Goal: Information Seeking & Learning: Understand process/instructions

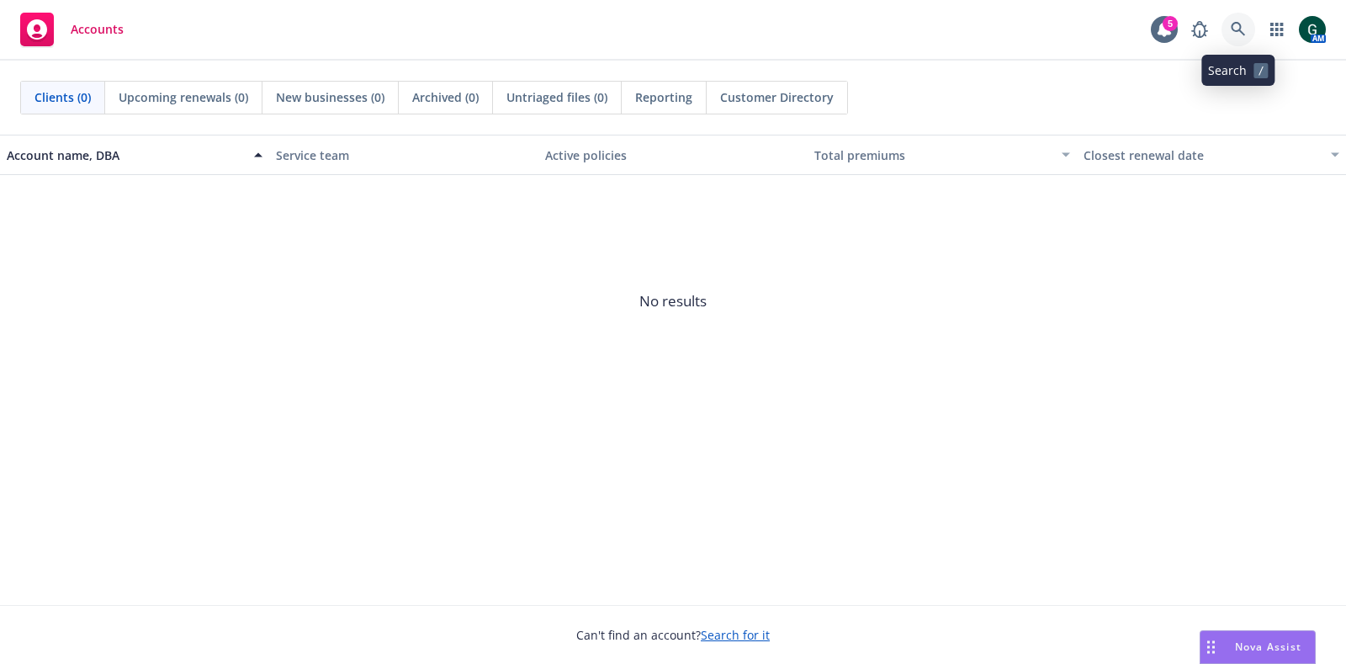
click at [1237, 36] on icon at bounding box center [1238, 29] width 15 height 15
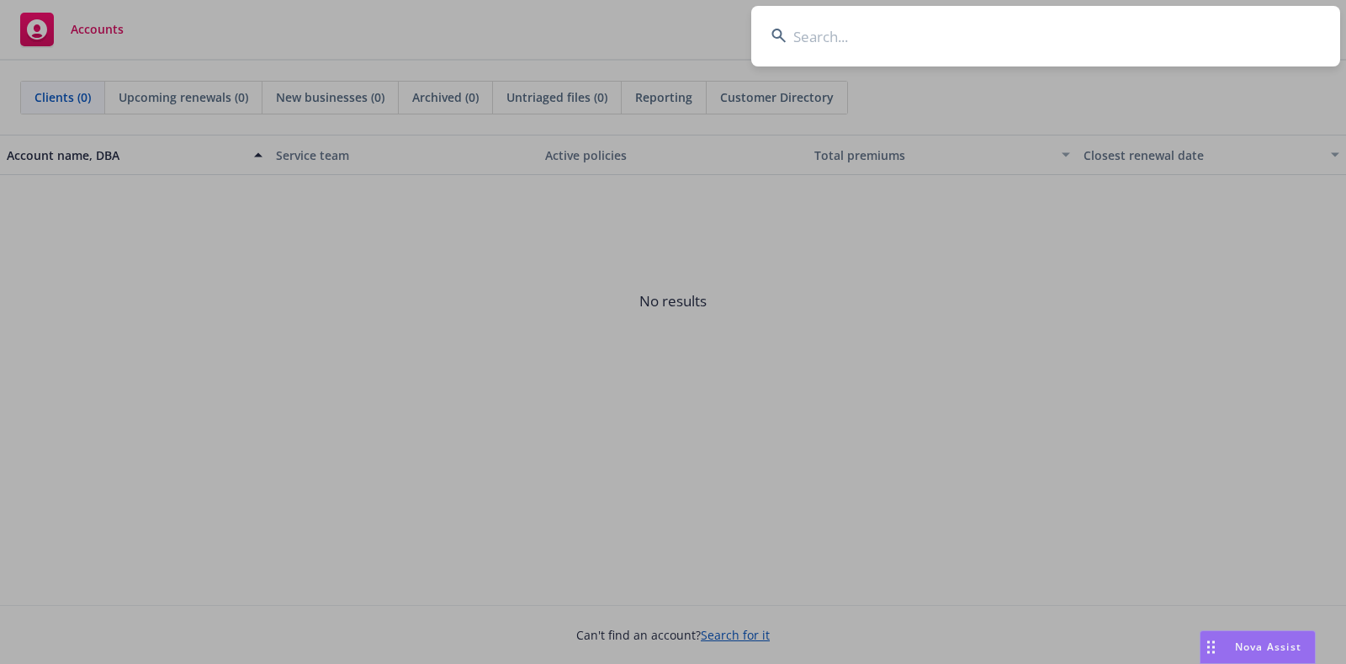
click at [913, 40] on input at bounding box center [1045, 36] width 589 height 61
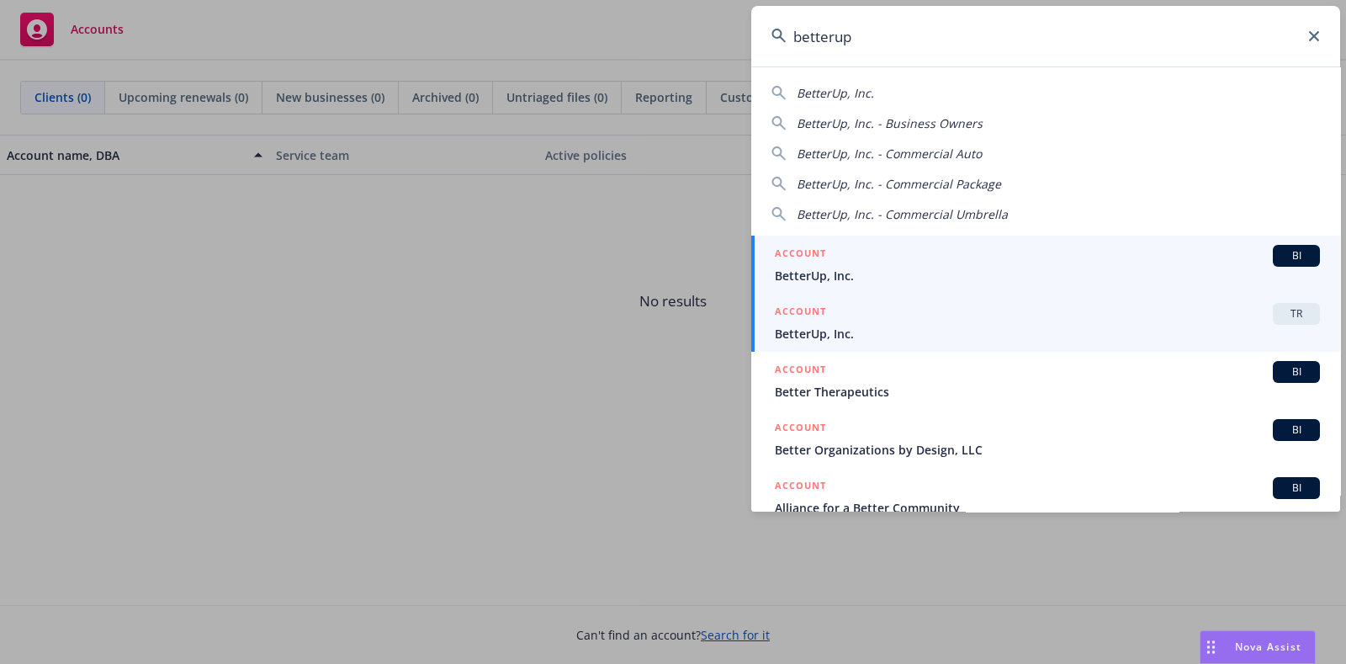
type input "betterup"
click at [903, 321] on div "ACCOUNT TR" at bounding box center [1047, 314] width 545 height 22
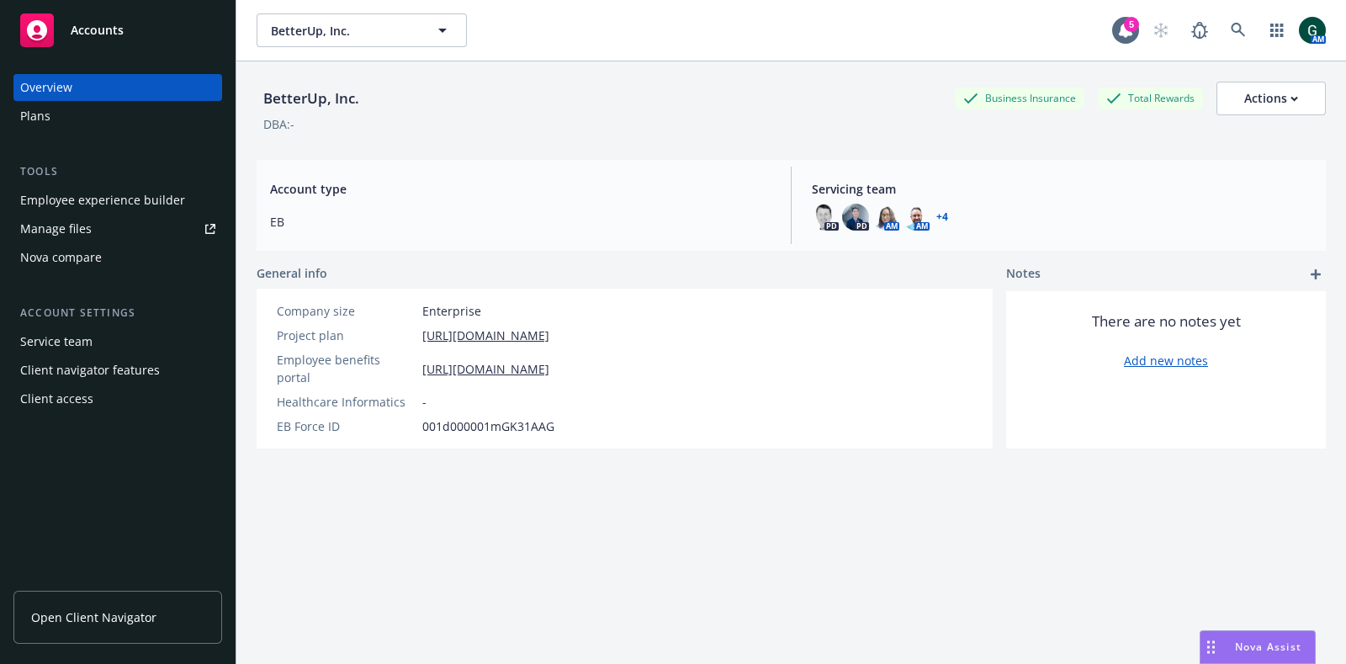
click at [114, 608] on span "Open Client Navigator" at bounding box center [93, 617] width 125 height 18
click at [99, 617] on span "Open Client Navigator" at bounding box center [93, 617] width 125 height 18
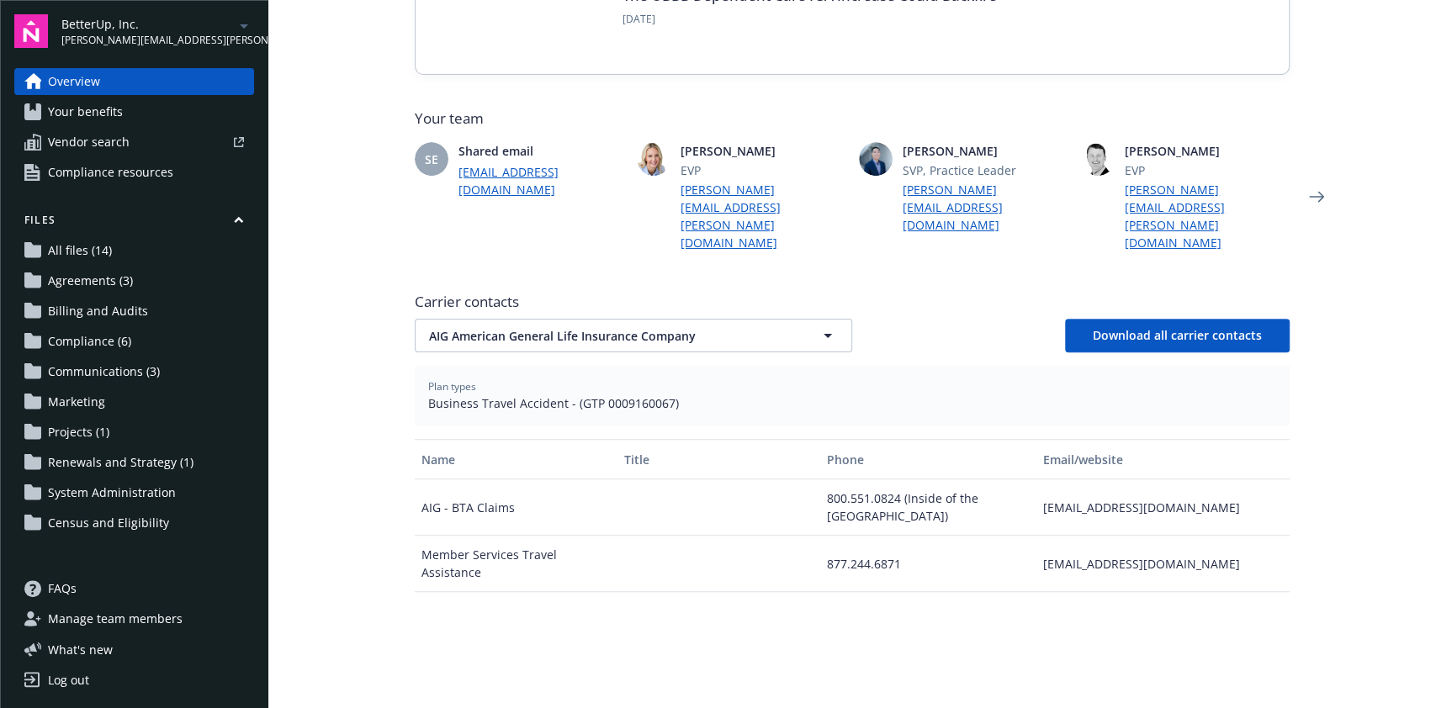
scroll to position [448, 0]
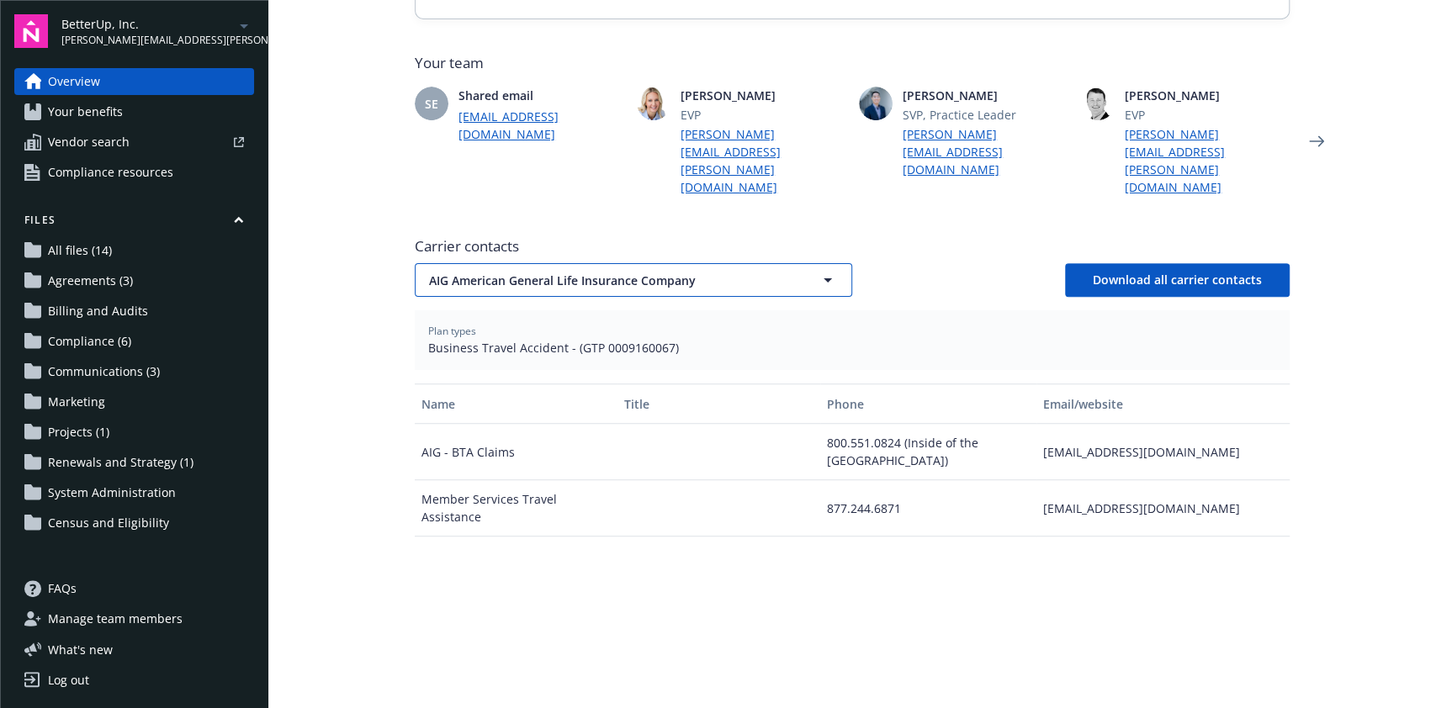
click at [789, 263] on button "AIG American General Life Insurance Company" at bounding box center [633, 280] width 437 height 34
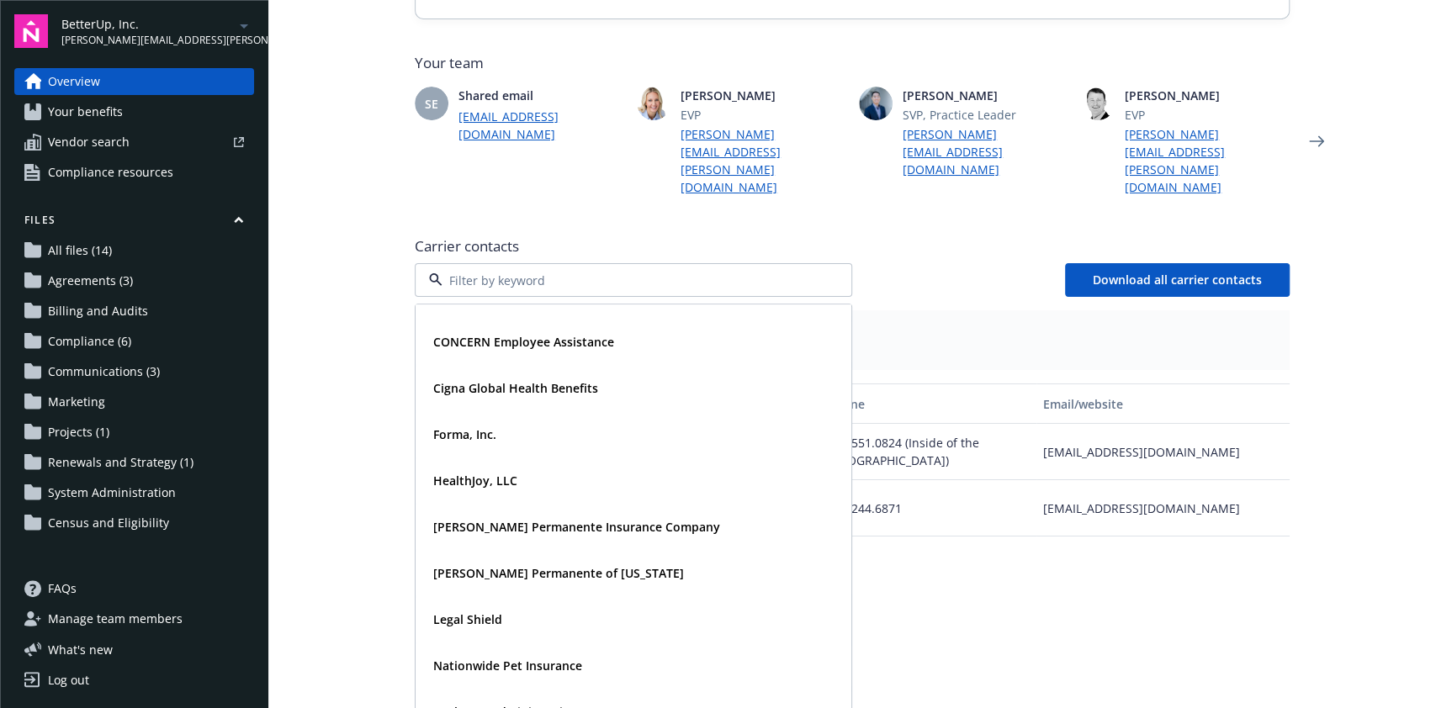
scroll to position [0, 0]
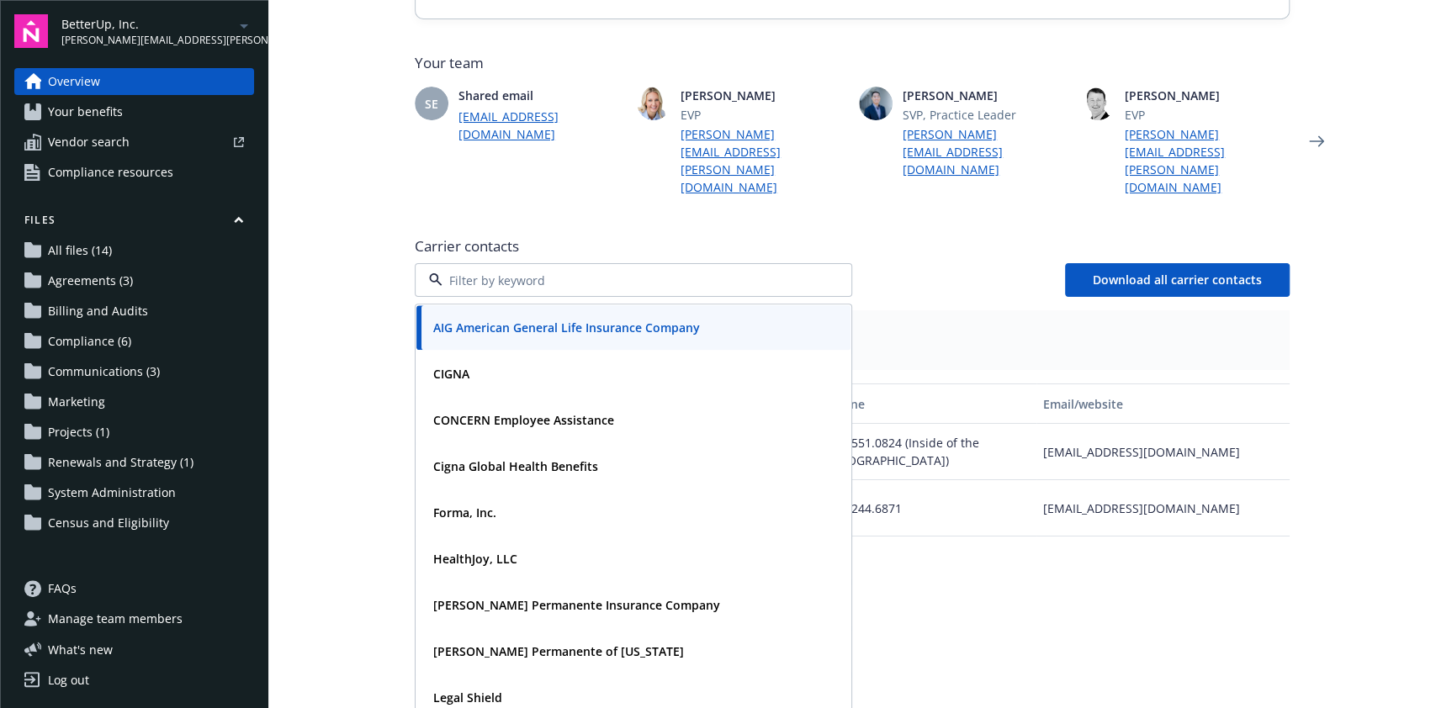
click at [1386, 286] on main "Welcome to Navigator Employee benefits portal Project plan Newfront news View a…" at bounding box center [852, 354] width 1168 height 708
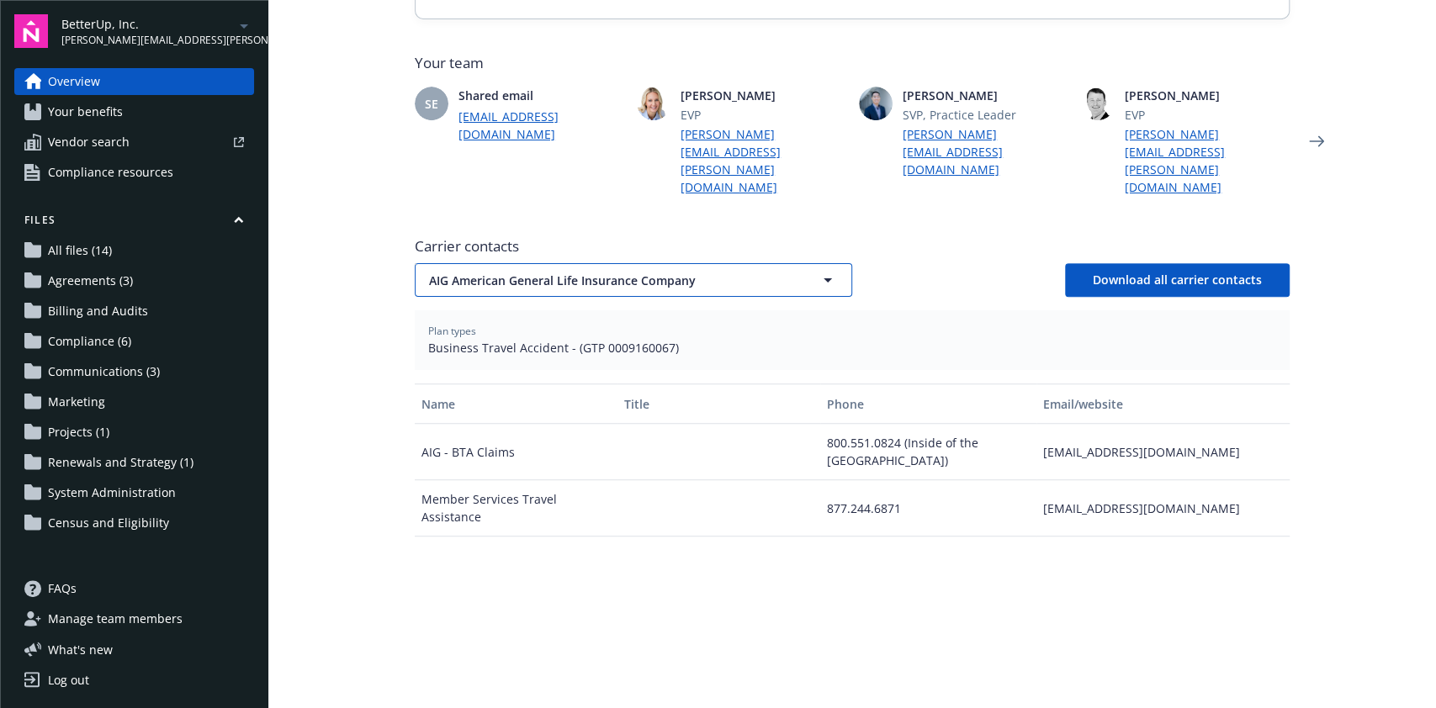
click at [821, 270] on icon "button" at bounding box center [828, 280] width 20 height 20
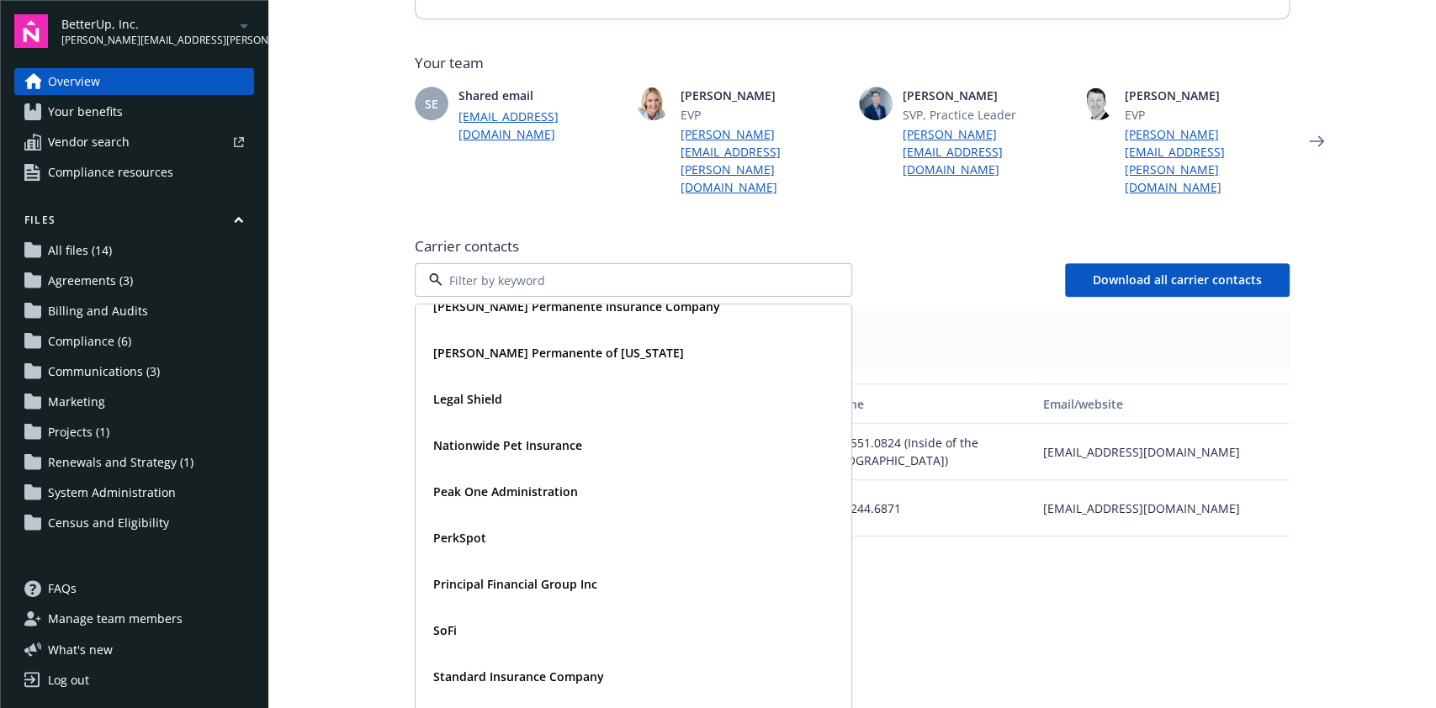
scroll to position [348, 0]
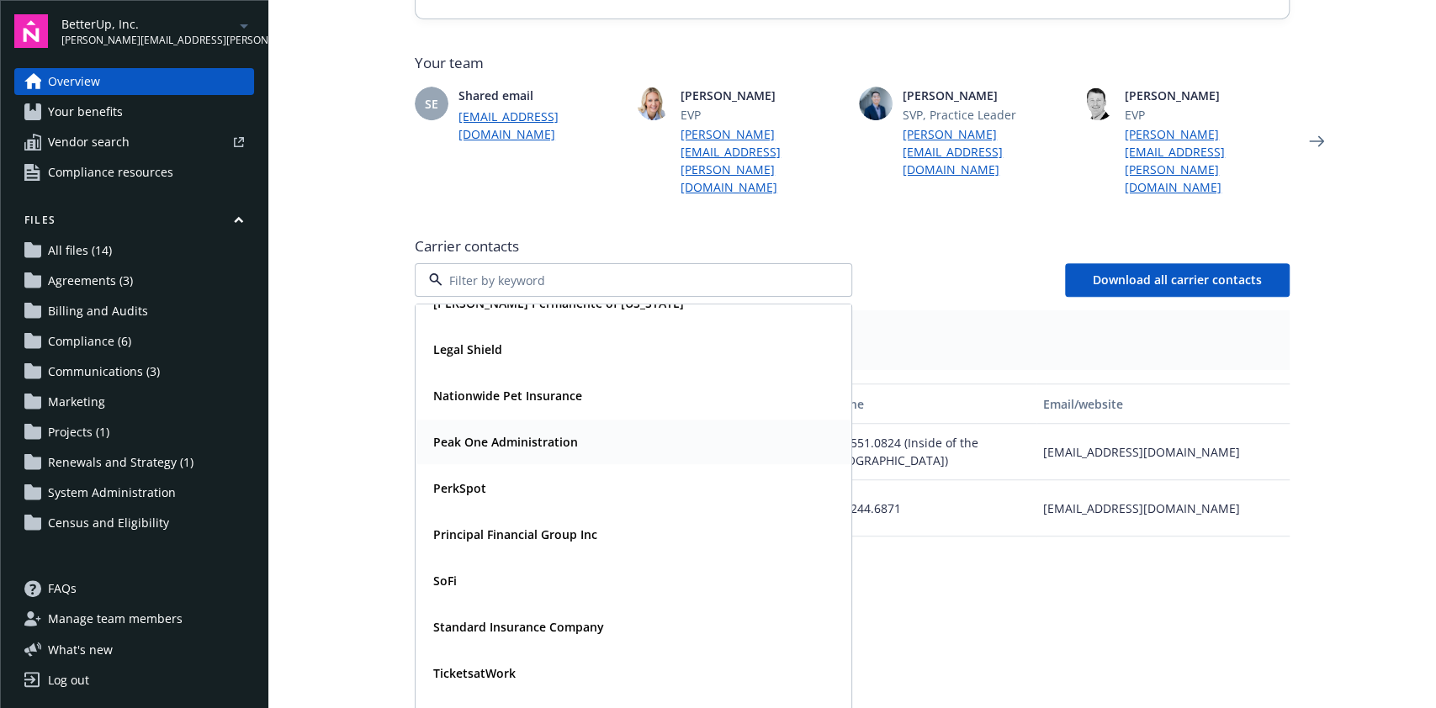
click at [693, 430] on div "Peak One Administration" at bounding box center [633, 442] width 414 height 24
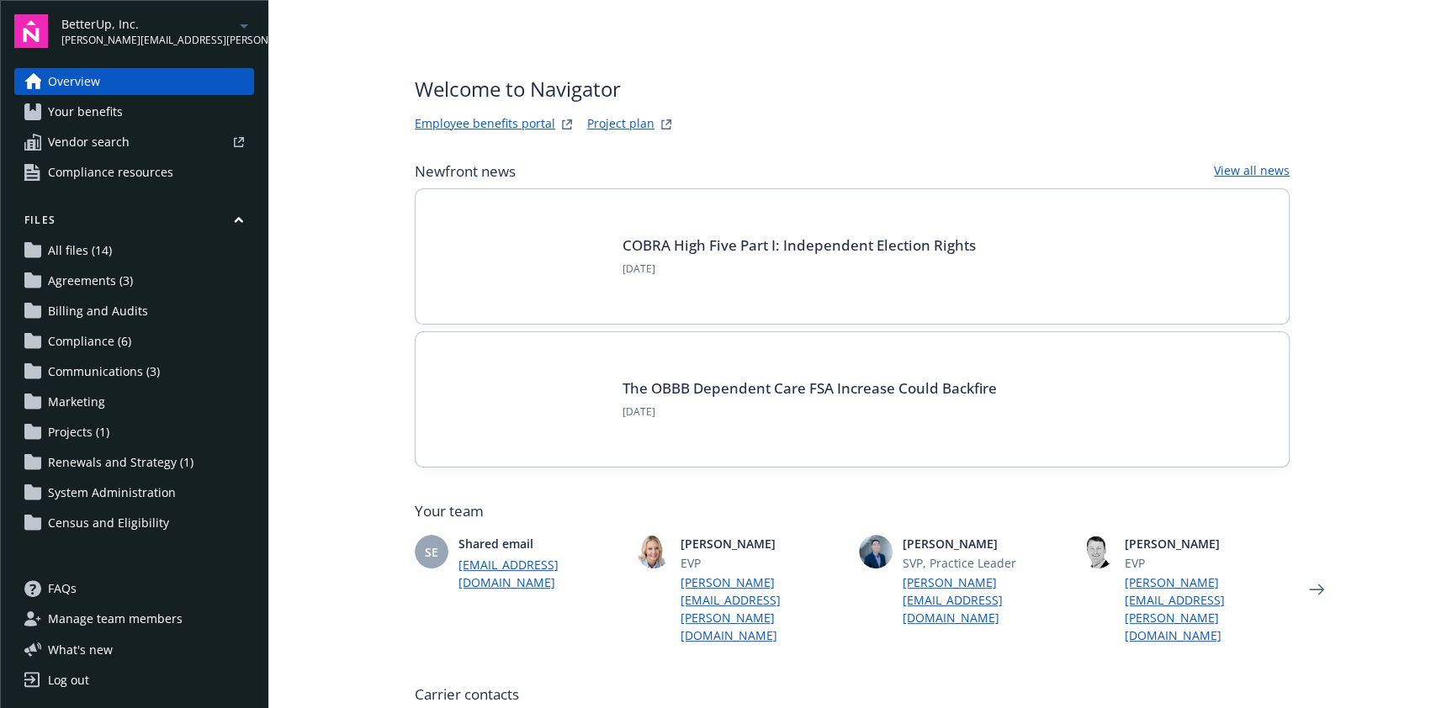
scroll to position [336, 0]
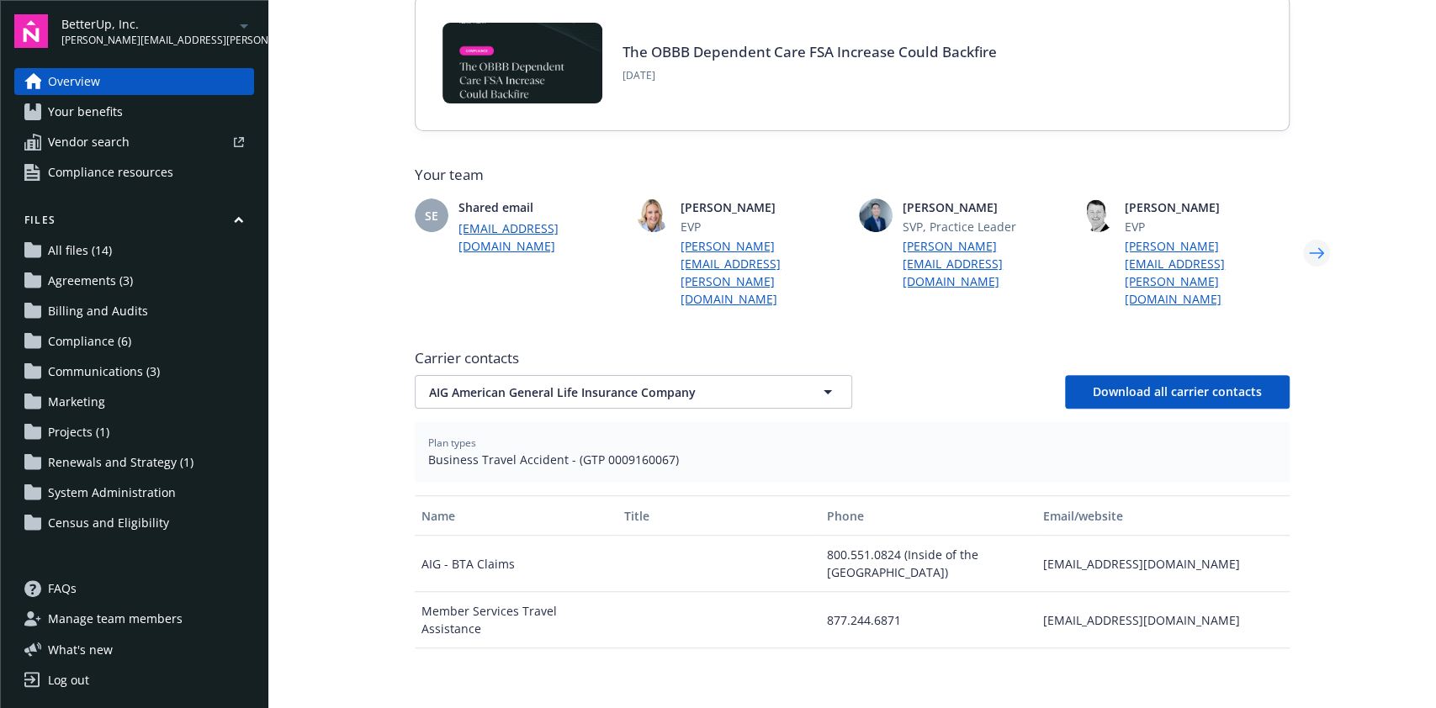
click at [1306, 236] on icon "Next" at bounding box center [1316, 253] width 27 height 34
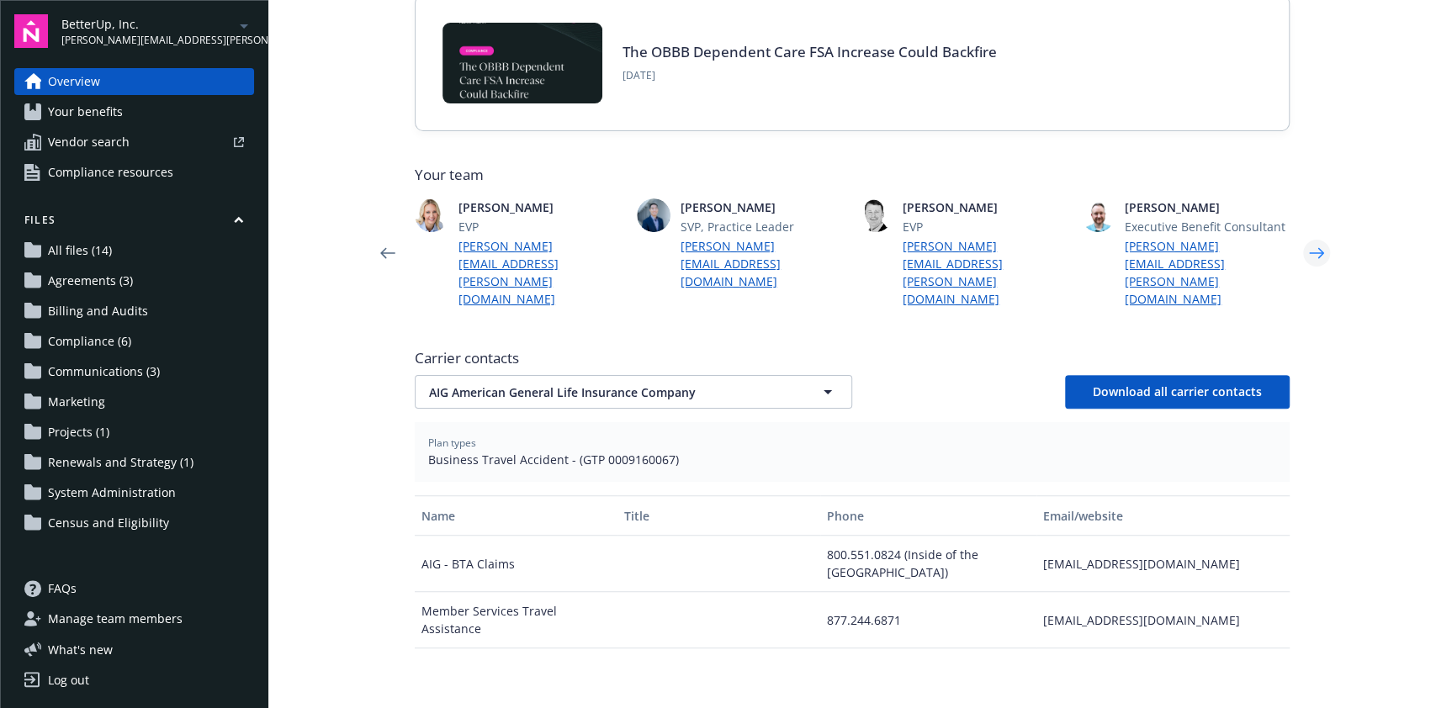
click at [1306, 236] on icon "Next" at bounding box center [1316, 253] width 27 height 34
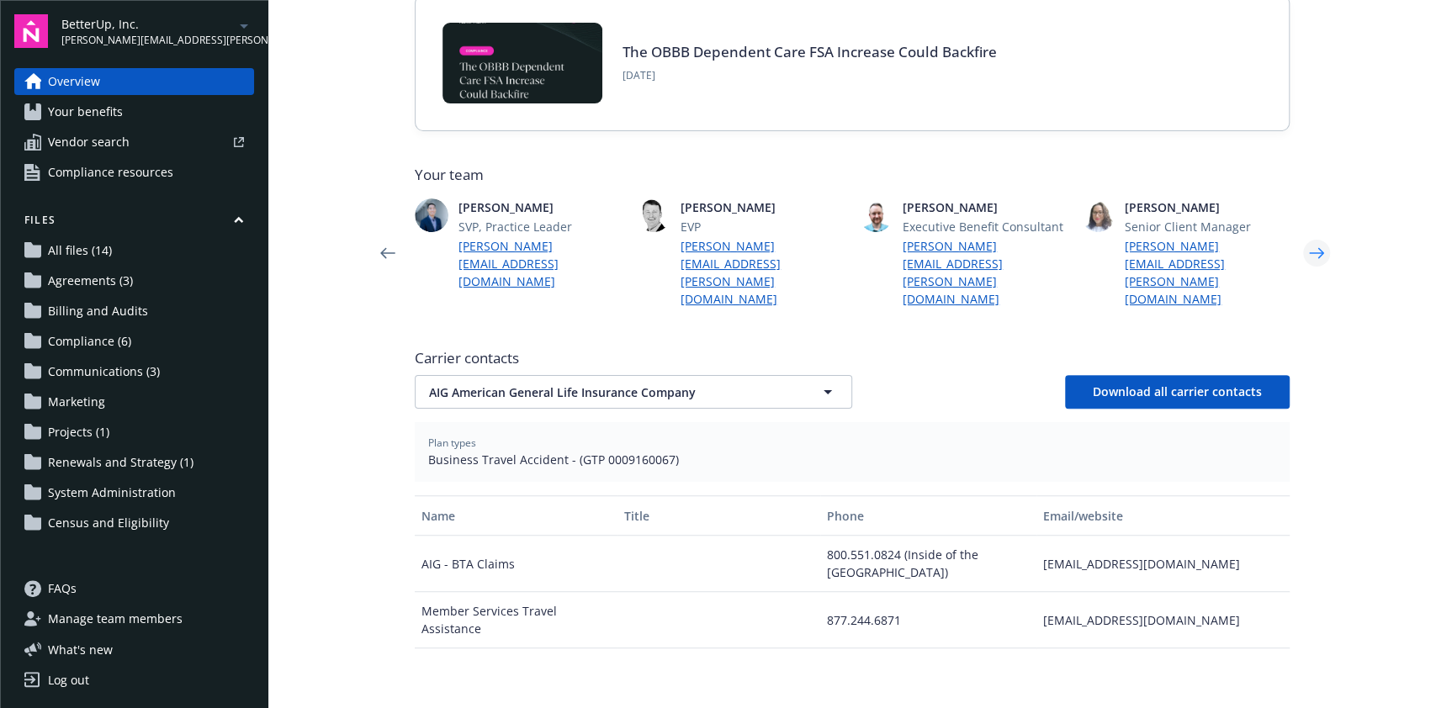
click at [1310, 248] on icon "Next" at bounding box center [1316, 253] width 15 height 11
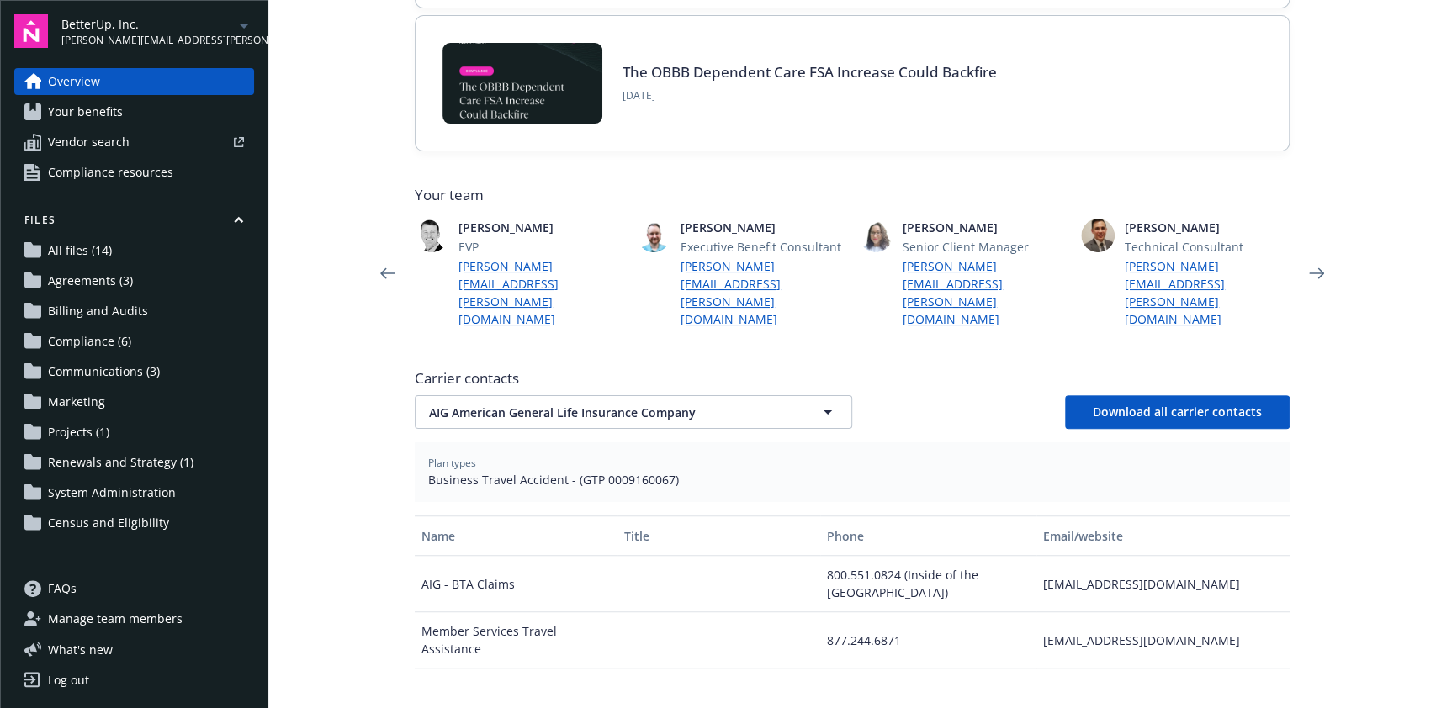
scroll to position [249, 0]
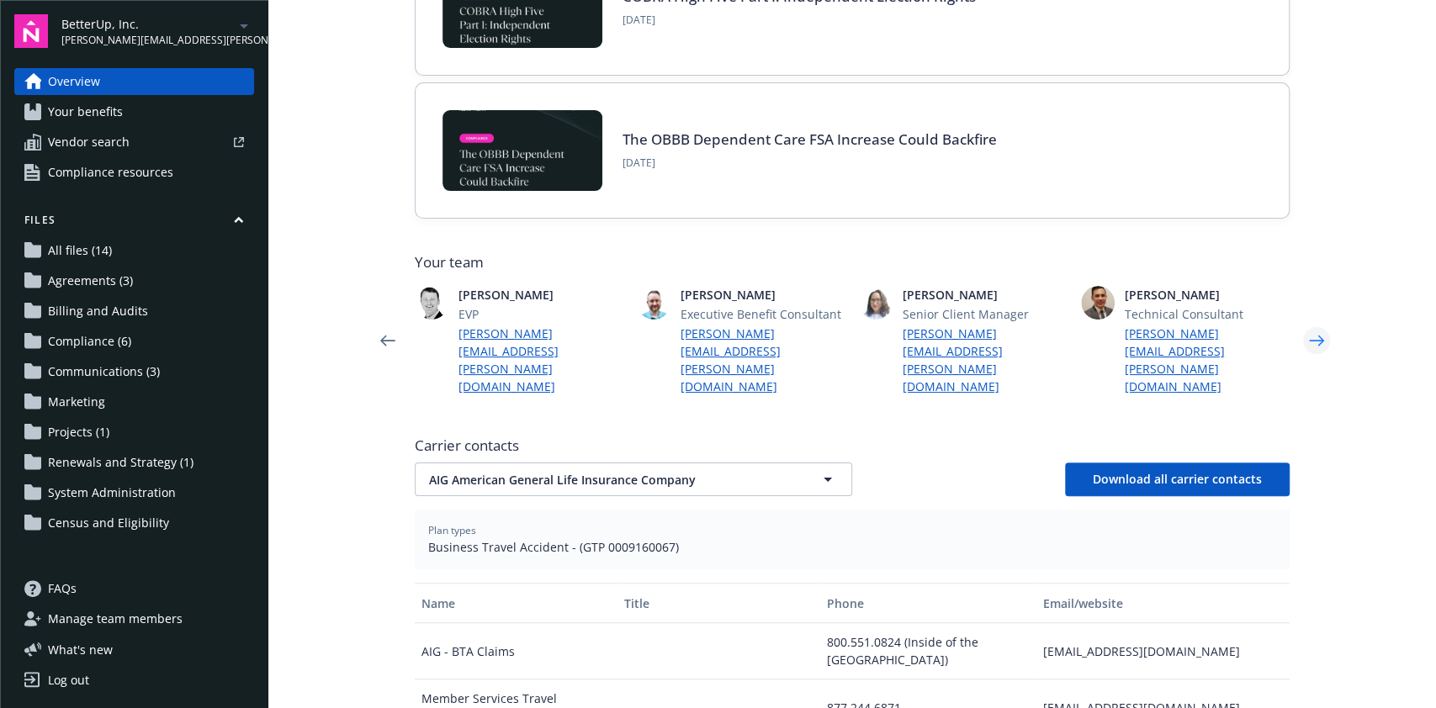
click at [1314, 324] on icon "Next" at bounding box center [1316, 341] width 27 height 34
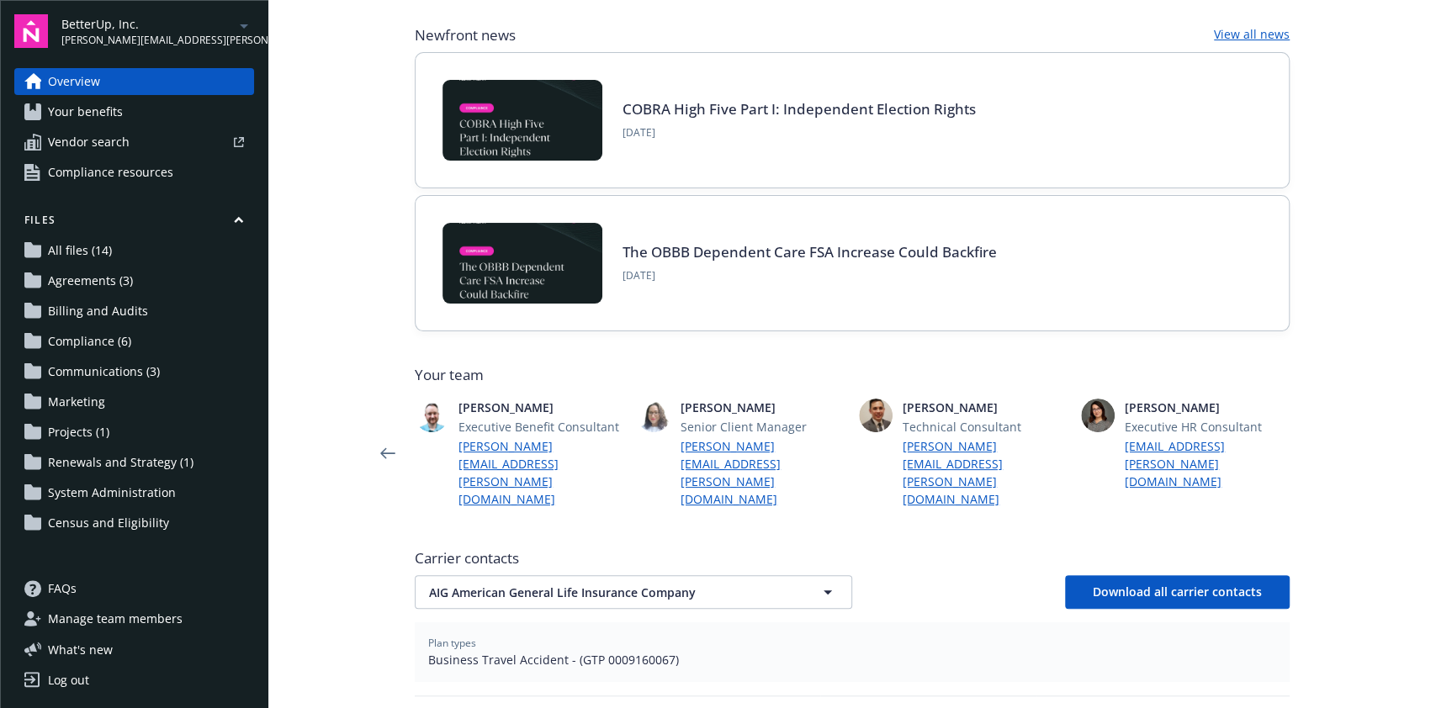
scroll to position [0, 0]
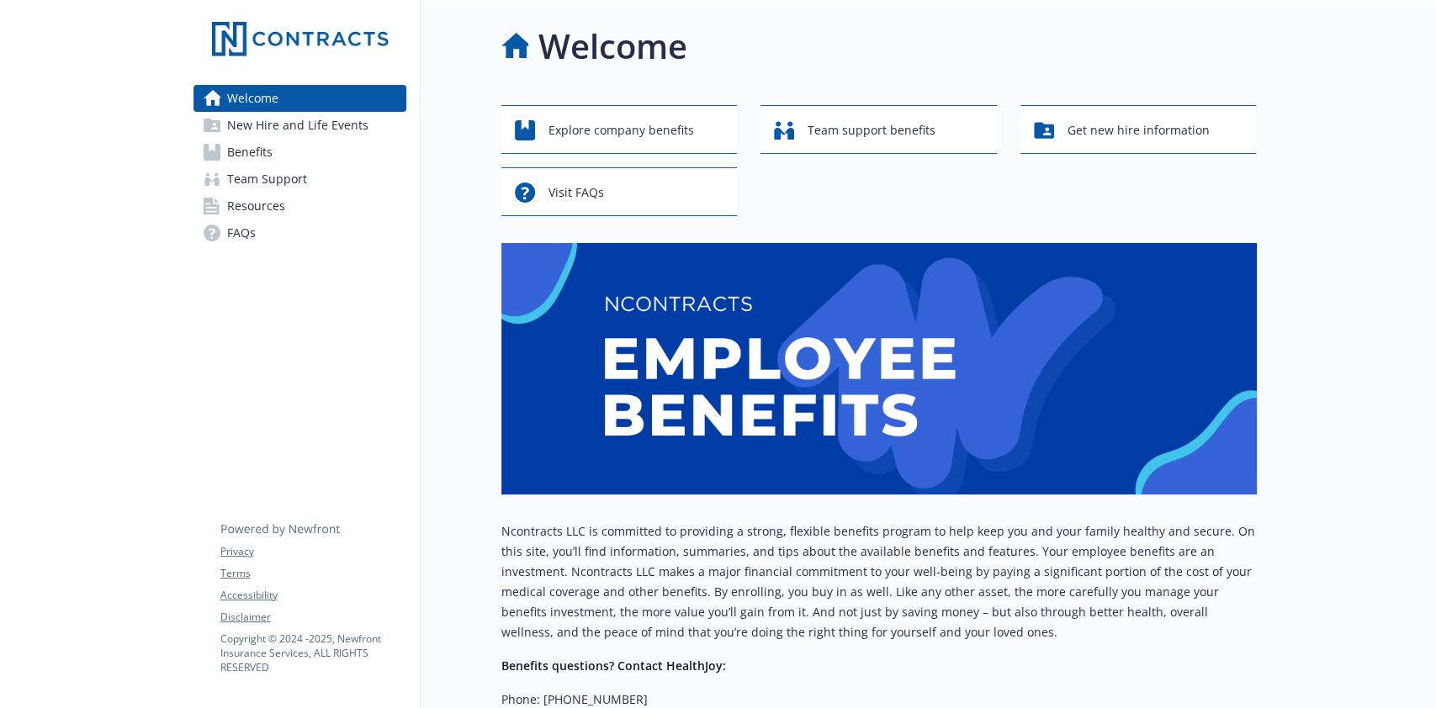
click at [323, 156] on link "Benefits" at bounding box center [299, 152] width 213 height 27
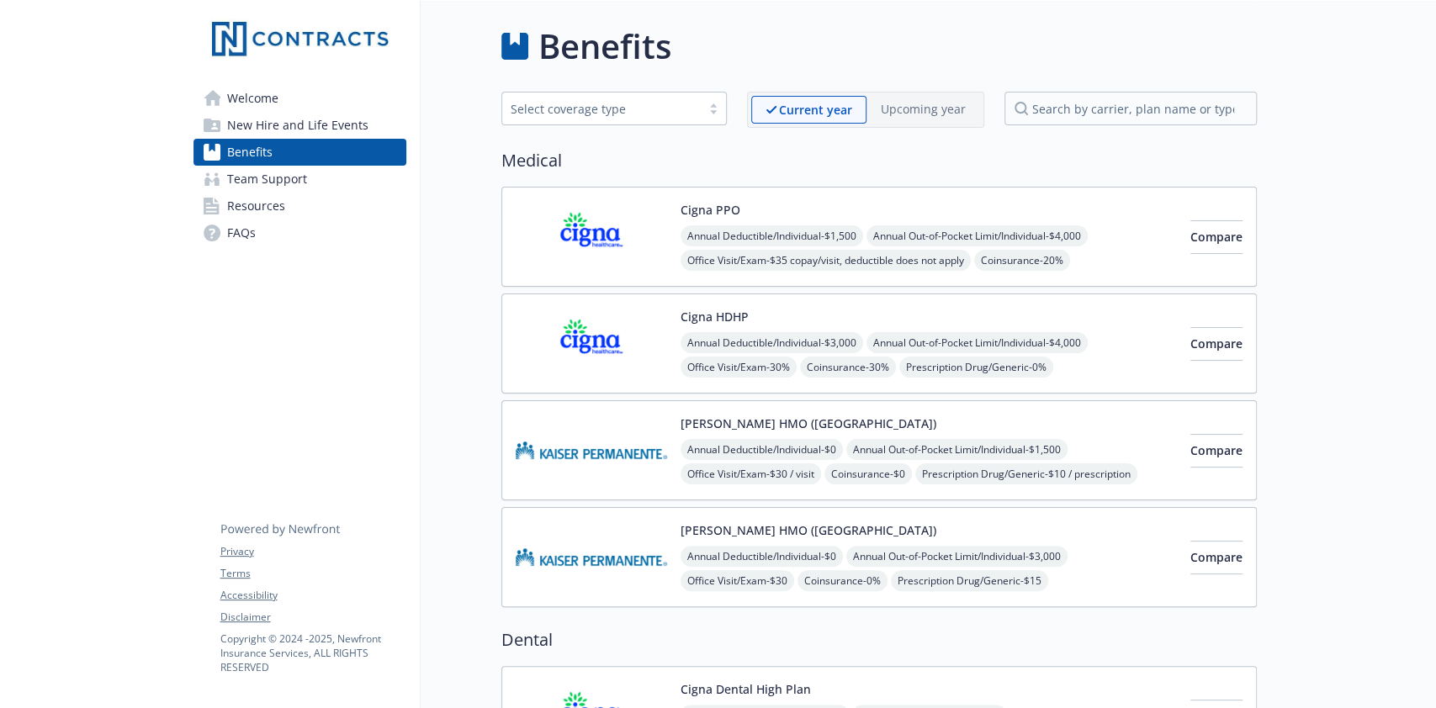
click at [755, 314] on div "Cigna HDHP Annual Deductible/Individual - $3,000 Annual Out-of-Pocket Limit/Ind…" at bounding box center [929, 343] width 496 height 71
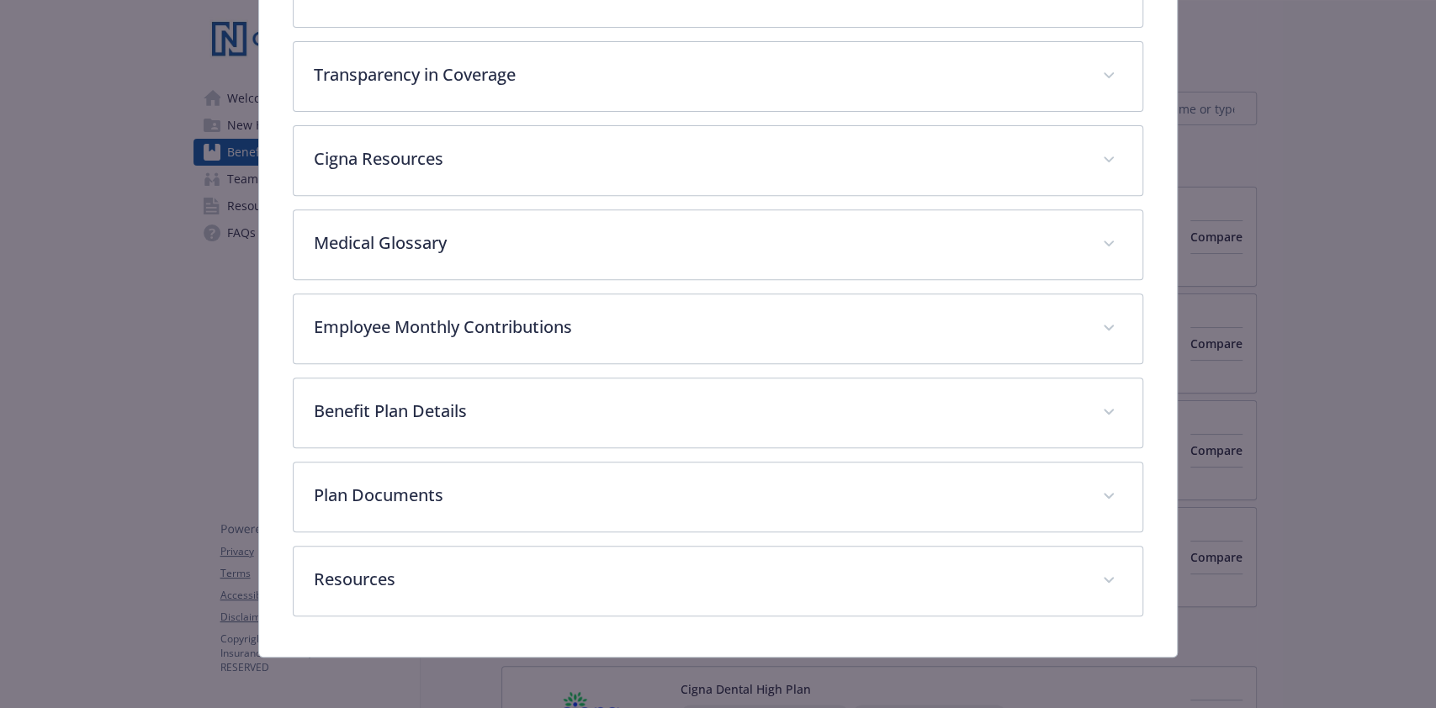
scroll to position [411, 0]
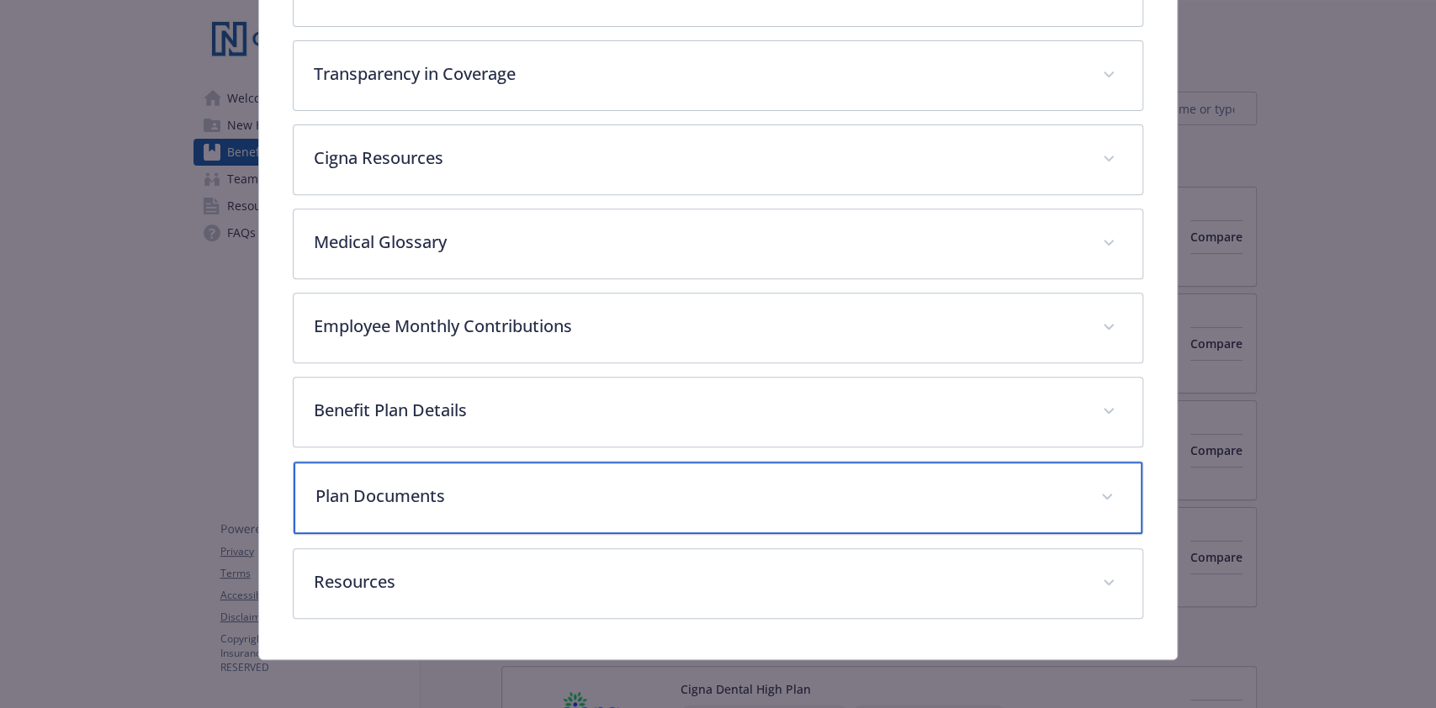
click at [786, 493] on p "Plan Documents" at bounding box center [697, 496] width 764 height 25
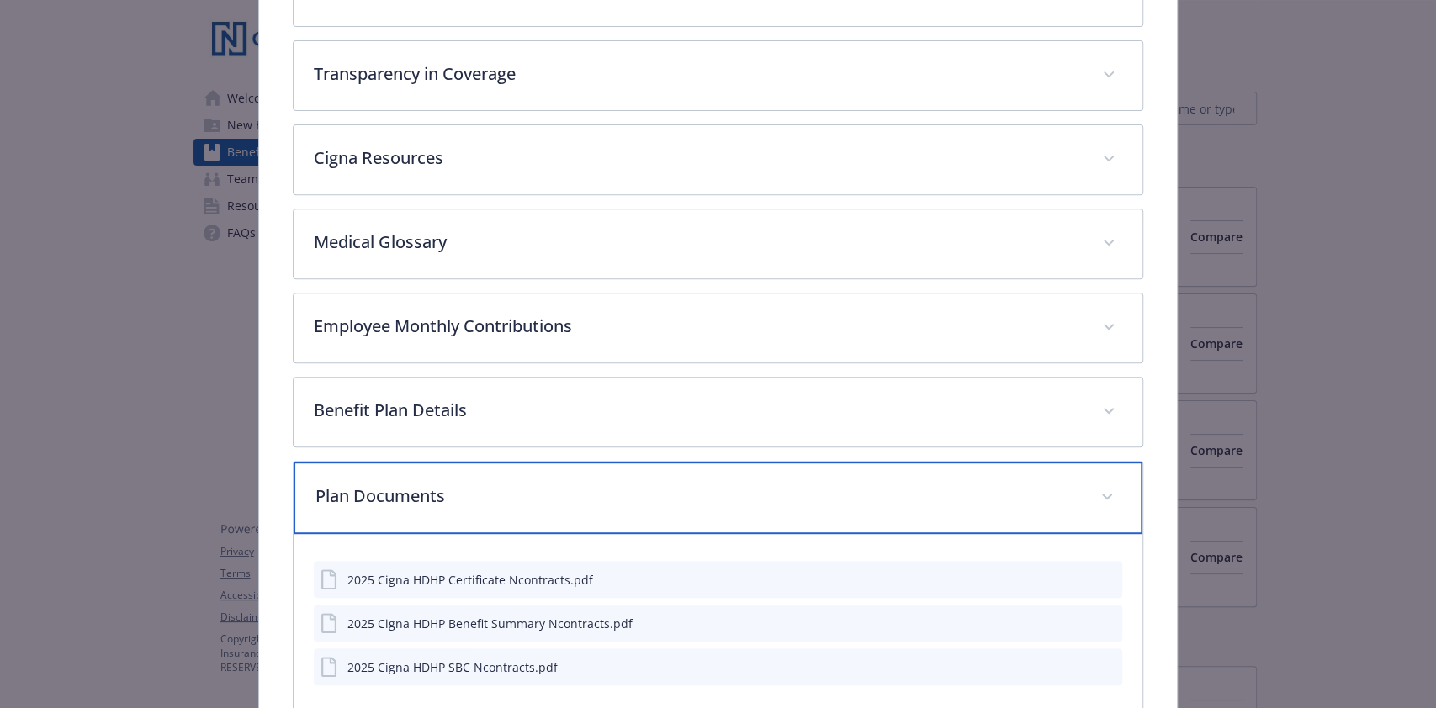
scroll to position [600, 0]
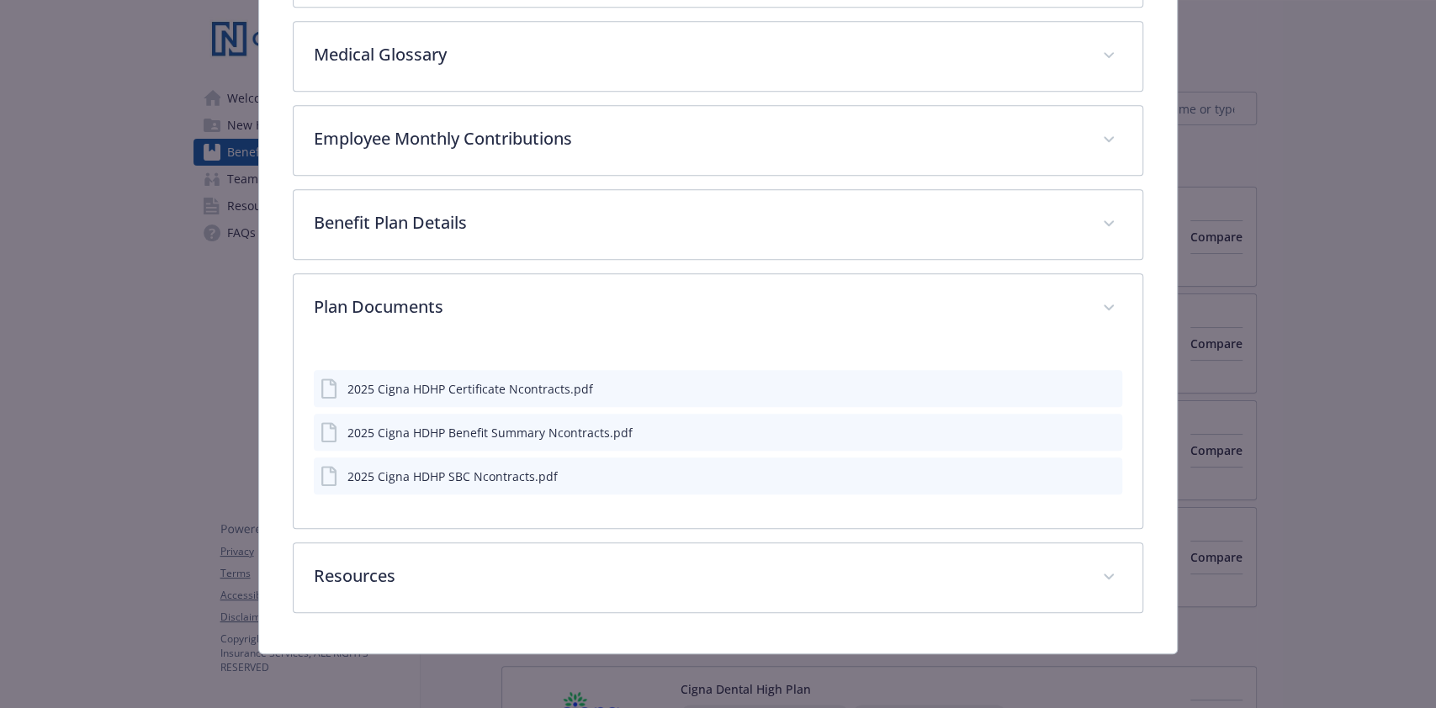
click at [1100, 468] on button "details for plan Medical - Cigna HDHP - HDHP PPO" at bounding box center [1107, 477] width 15 height 18
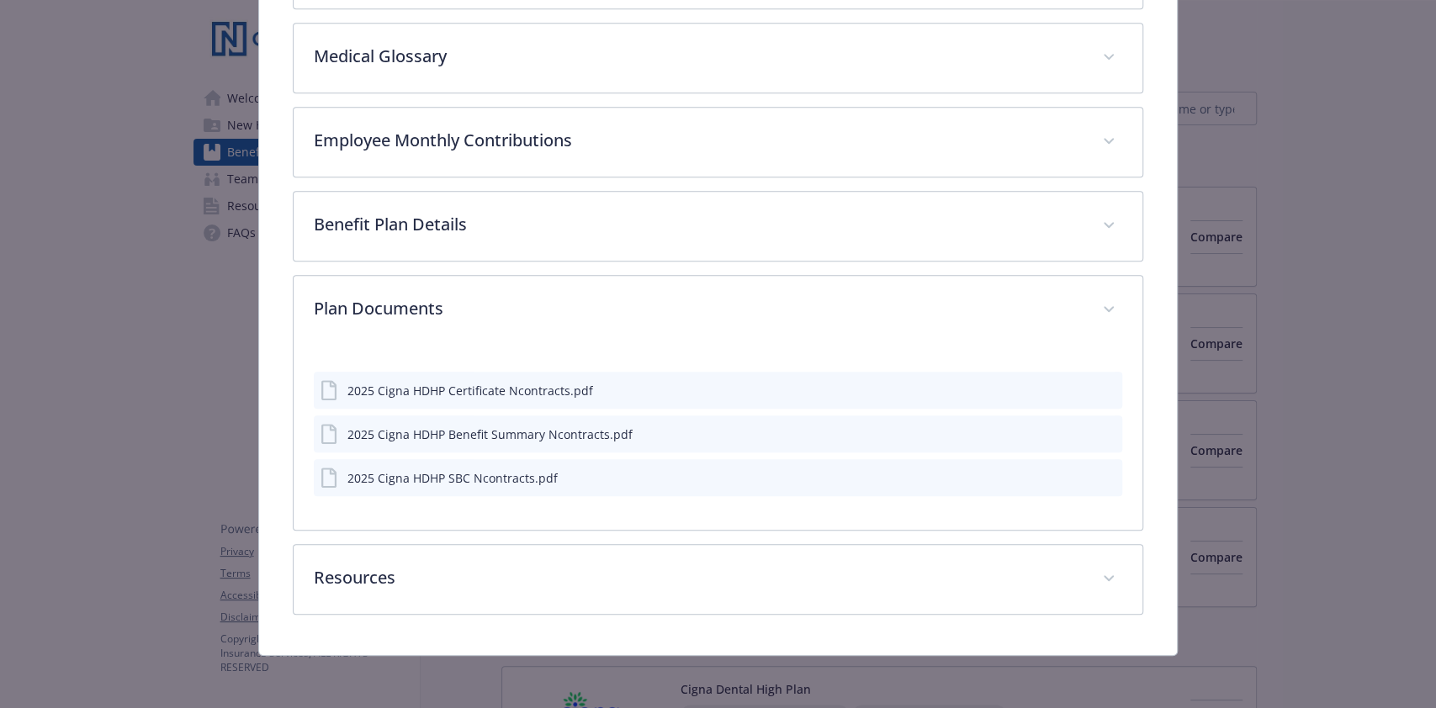
click at [1099, 478] on icon "preview file" at bounding box center [1106, 477] width 15 height 12
